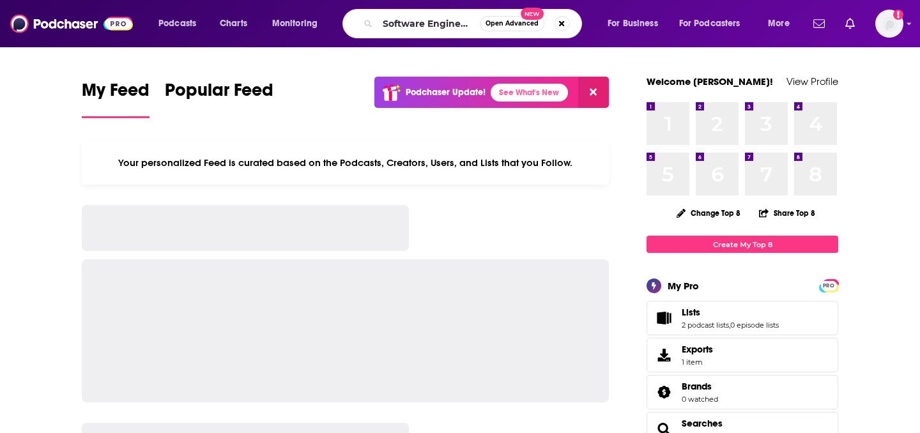
scroll to position [0, 68]
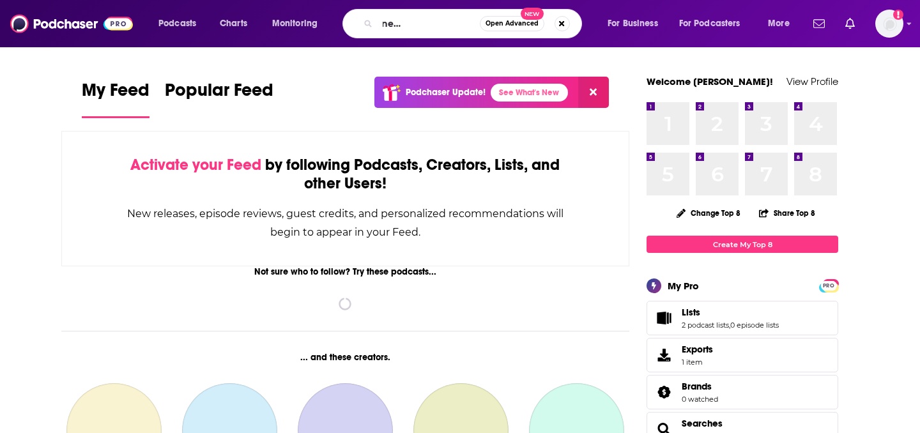
type input "Software Engineer Radio Podcast"
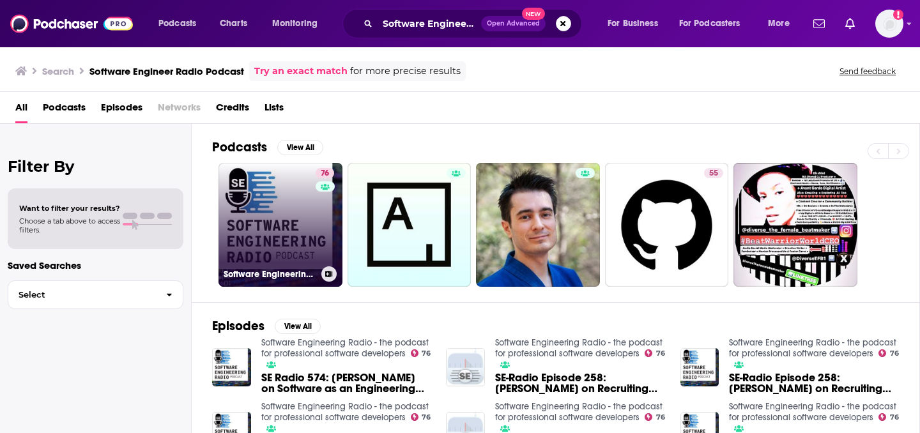
click at [299, 254] on link "76 Software Engineering Radio - the podcast for professional software developers" at bounding box center [281, 225] width 124 height 124
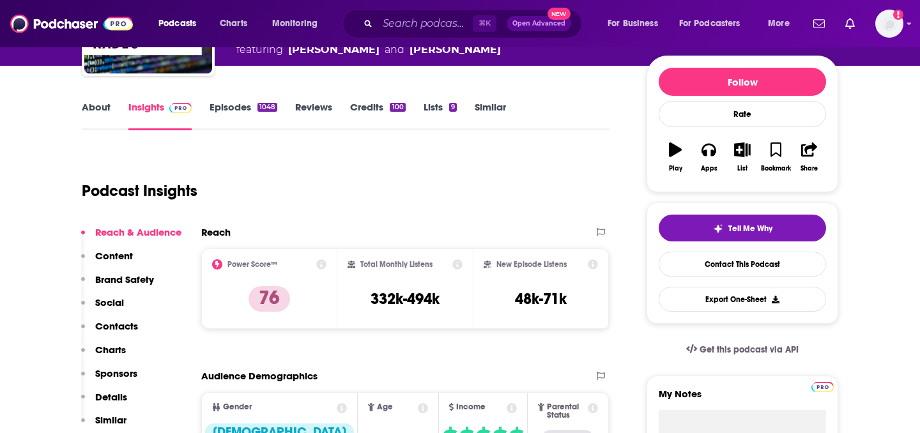
scroll to position [209, 0]
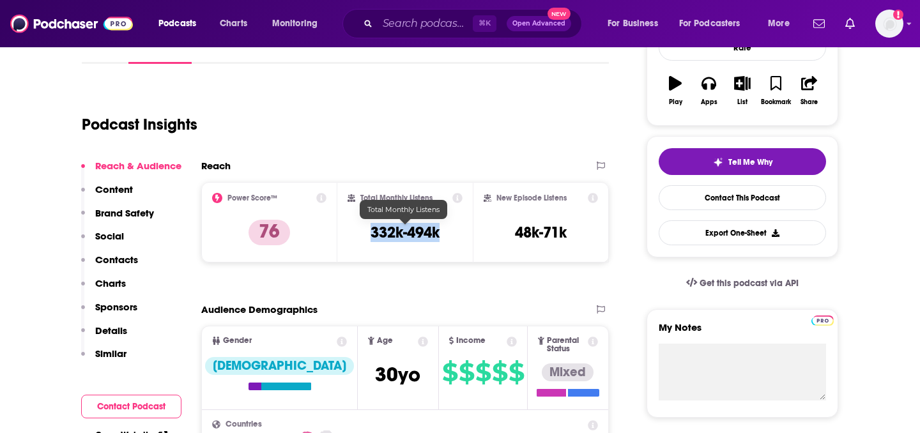
drag, startPoint x: 367, startPoint y: 228, endPoint x: 458, endPoint y: 228, distance: 90.1
click at [458, 228] on div "Total Monthly Listens 332k-494k" at bounding box center [406, 222] width 116 height 59
copy h3 "332k-494k"
click at [430, 16] on input "Search podcasts, credits, & more..." at bounding box center [425, 23] width 95 height 20
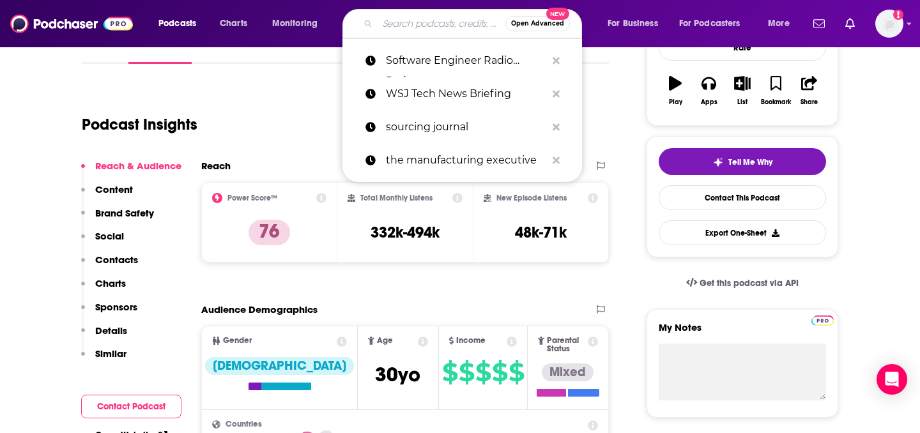
paste input "DevOps ToolChain"
type input "DevOps ToolChain"
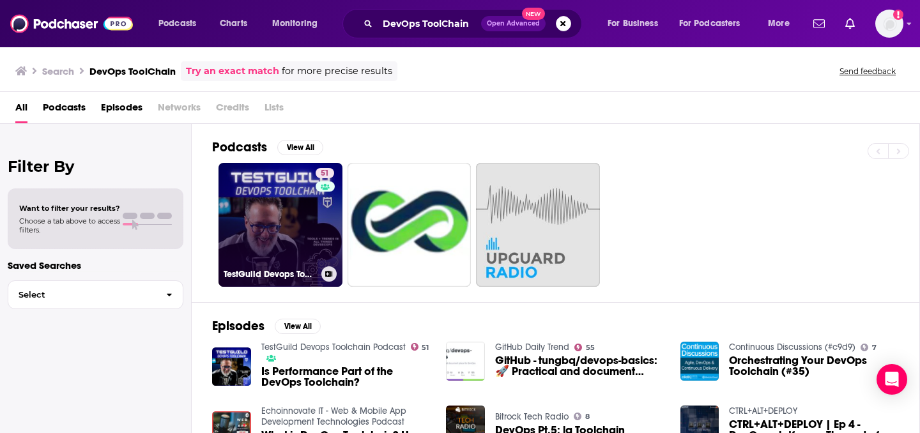
click at [288, 246] on link "51 TestGuild Devops Toolchain Podcast" at bounding box center [281, 225] width 124 height 124
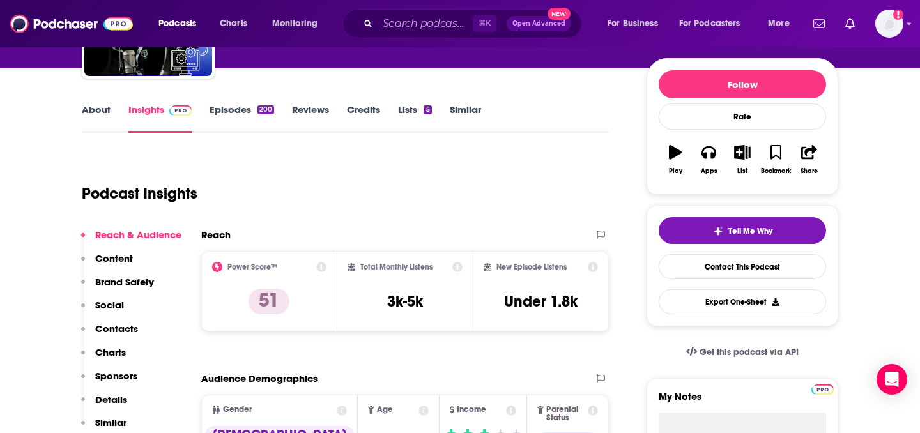
scroll to position [203, 0]
